Goal: Check status: Check status

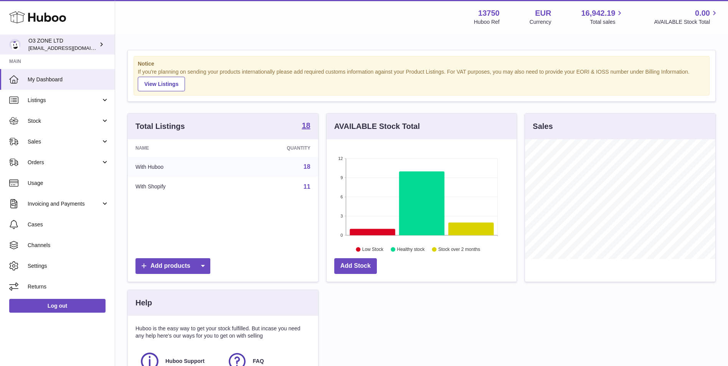
scroll to position [120, 190]
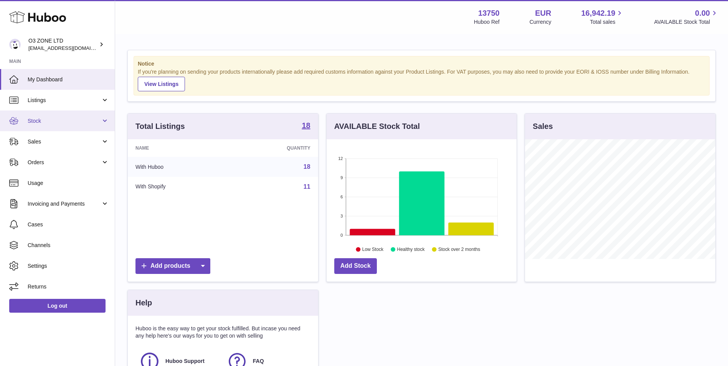
click at [46, 118] on span "Stock" at bounding box center [64, 120] width 73 height 7
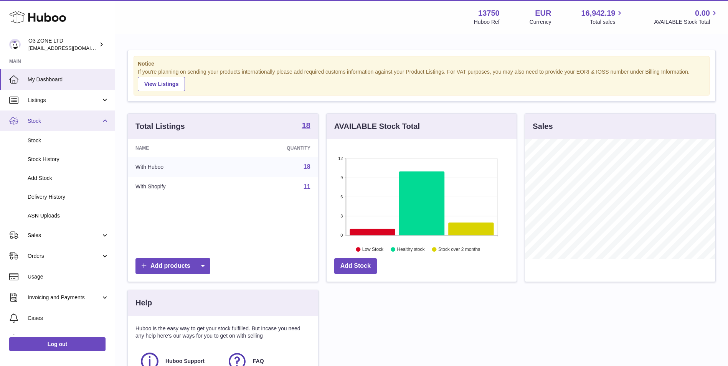
click at [66, 118] on span "Stock" at bounding box center [64, 120] width 73 height 7
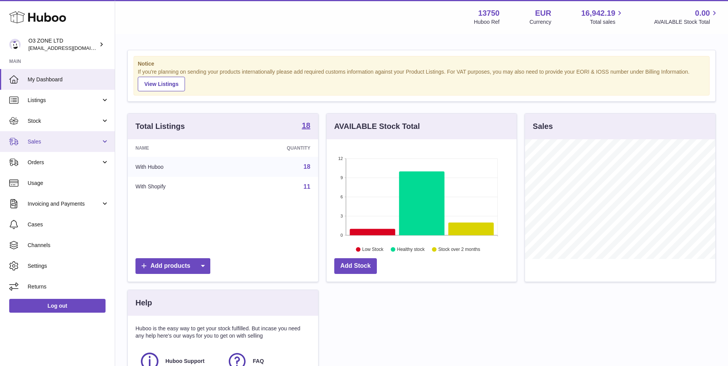
click at [69, 141] on span "Sales" at bounding box center [64, 141] width 73 height 7
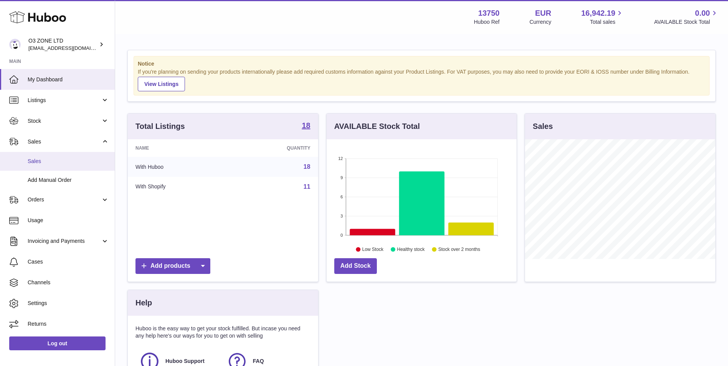
click at [68, 159] on span "Sales" at bounding box center [68, 161] width 81 height 7
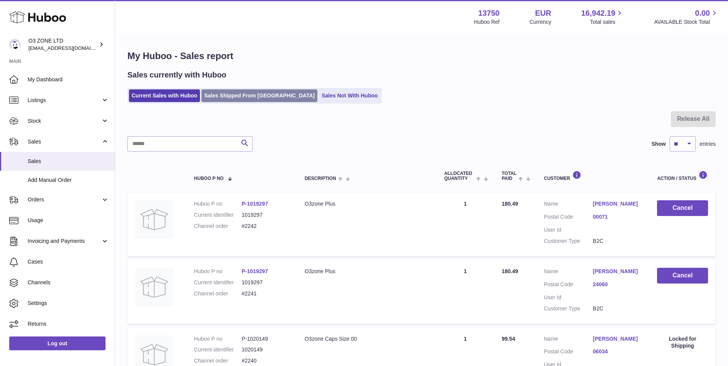
click at [219, 97] on link "Sales Shipped From Huboo" at bounding box center [259, 95] width 116 height 13
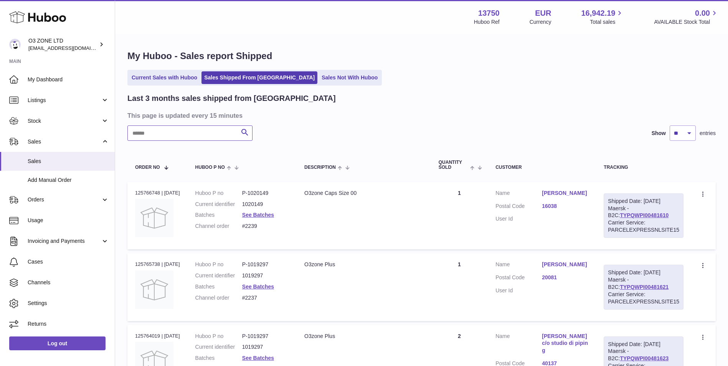
click at [166, 135] on input "text" at bounding box center [189, 132] width 125 height 15
click at [160, 139] on input "text" at bounding box center [189, 132] width 125 height 15
type input "****"
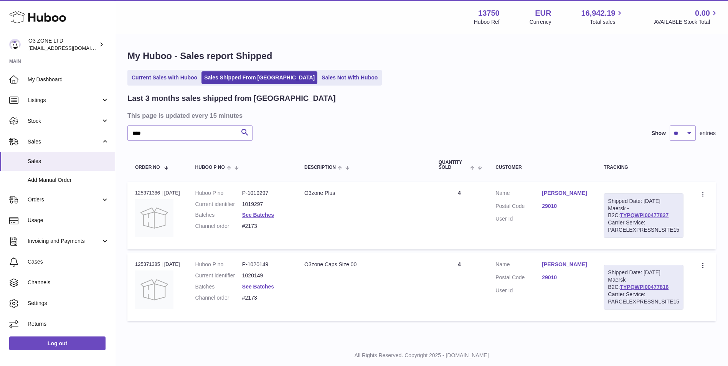
click at [563, 193] on link "Annalisa Caffarone" at bounding box center [565, 193] width 46 height 7
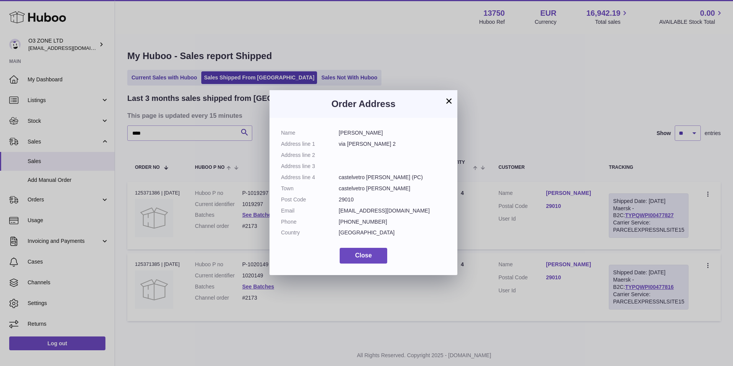
click at [450, 102] on button "×" at bounding box center [449, 100] width 9 height 9
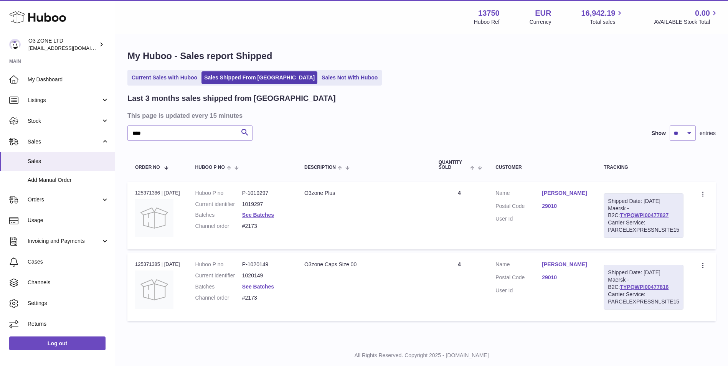
click at [575, 256] on td "Customer Name Annalisa Caffarone Postal Code 29010 User Id" at bounding box center [542, 287] width 108 height 68
click at [573, 263] on link "Annalisa Caffarone" at bounding box center [565, 264] width 46 height 7
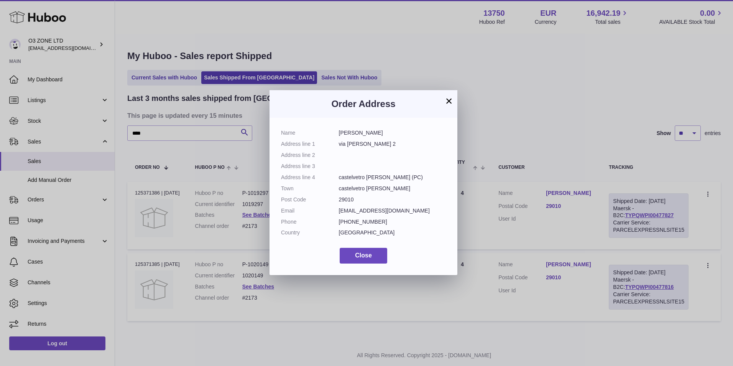
click at [450, 103] on button "×" at bounding box center [449, 100] width 9 height 9
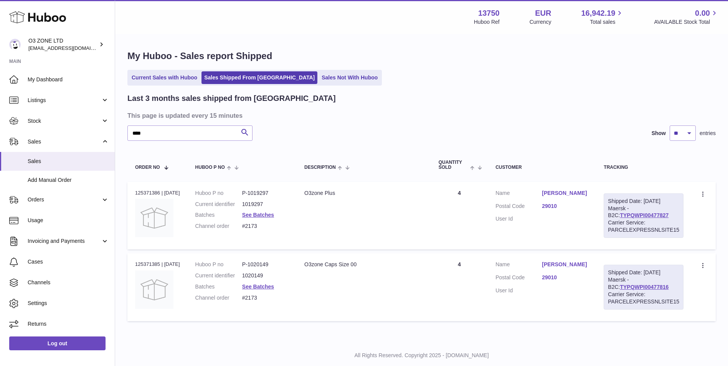
click at [552, 281] on link "29010" at bounding box center [565, 277] width 46 height 7
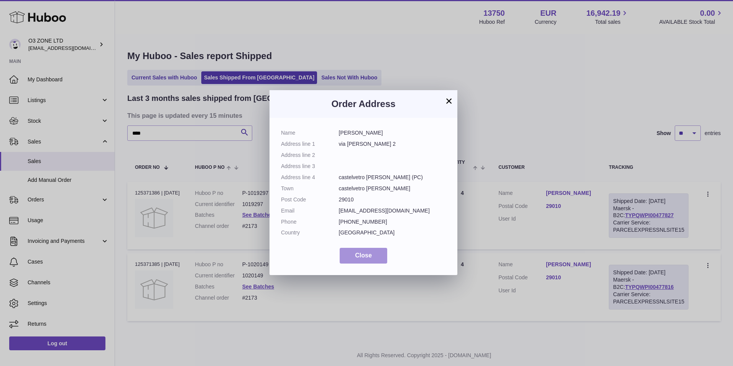
click at [356, 251] on button "Close" at bounding box center [364, 256] width 48 height 16
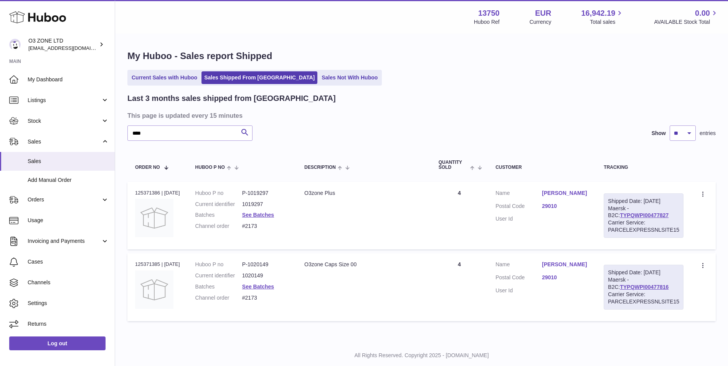
click at [548, 210] on link "29010" at bounding box center [565, 206] width 46 height 7
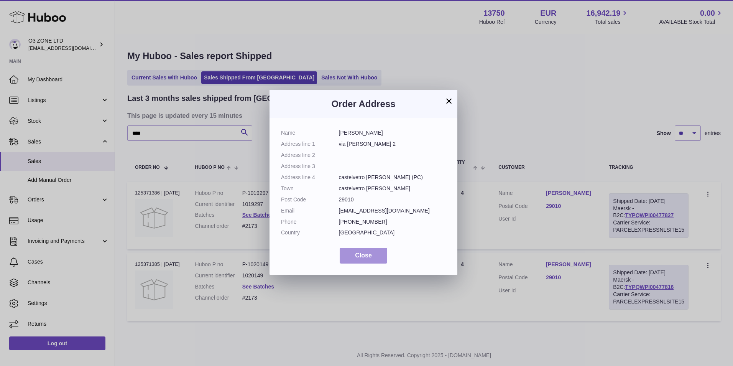
click at [372, 259] on button "Close" at bounding box center [364, 256] width 48 height 16
